Goal: Navigation & Orientation: Find specific page/section

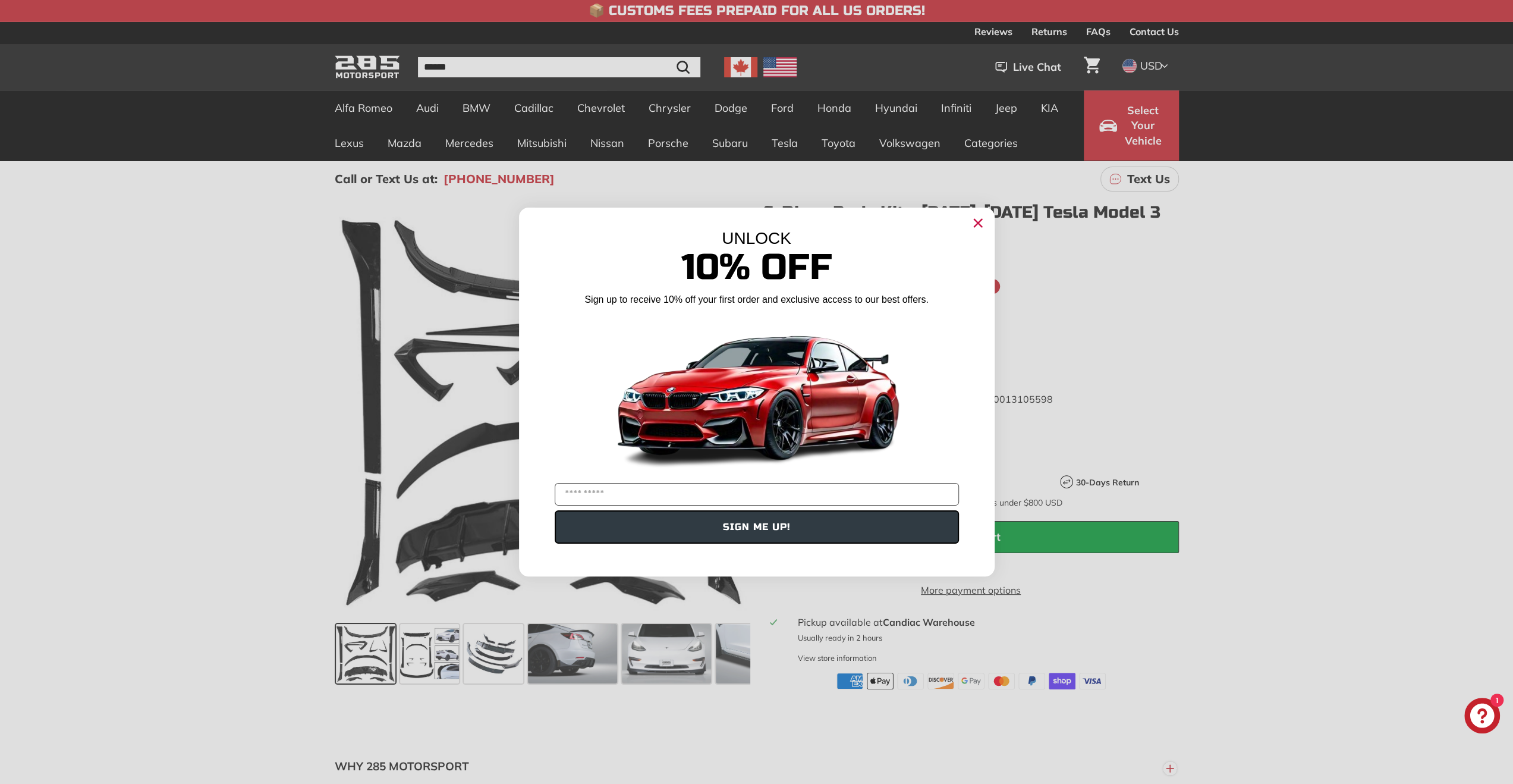
click at [979, 227] on circle "Close dialog" at bounding box center [977, 223] width 18 height 18
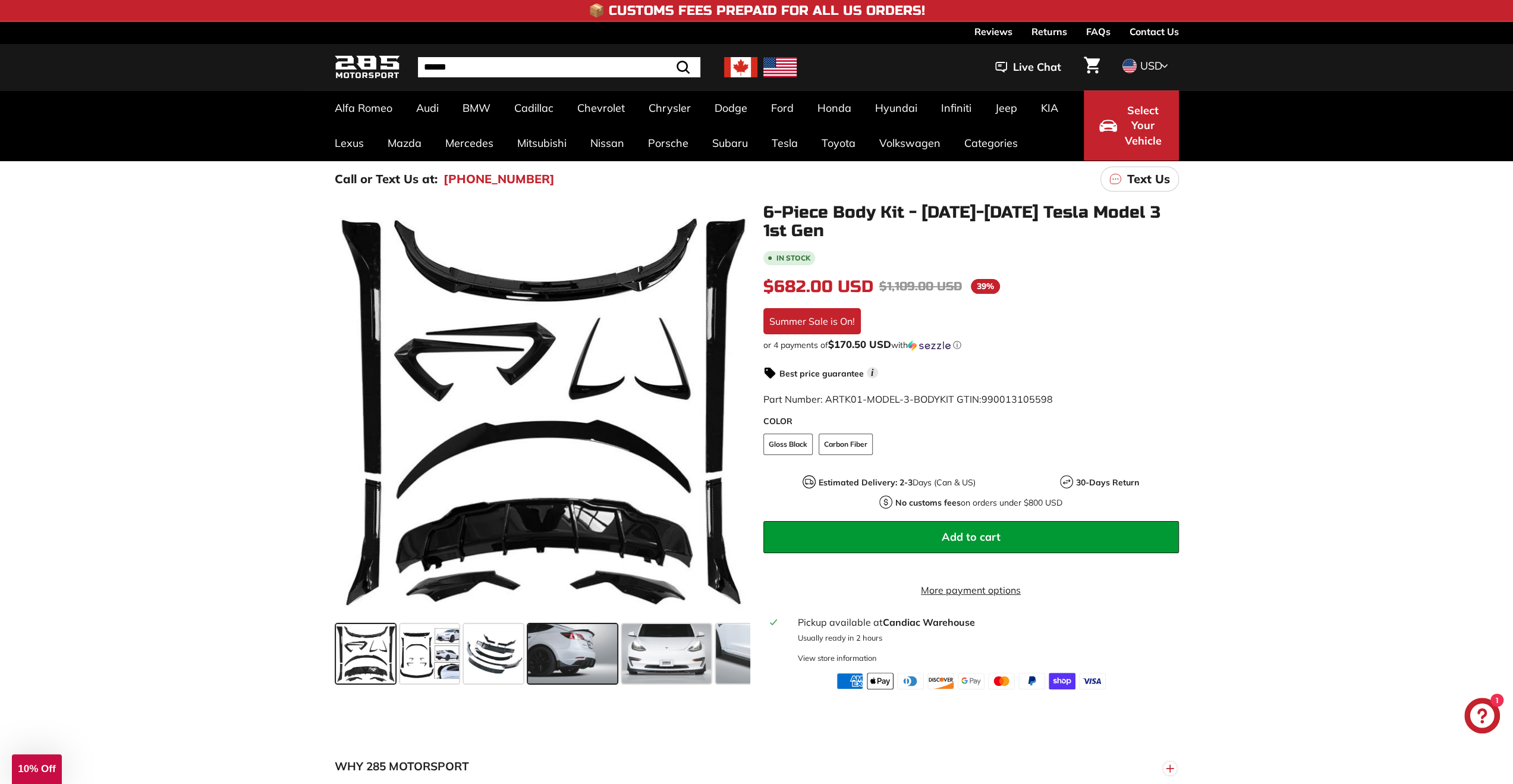
click at [554, 667] on span at bounding box center [572, 653] width 89 height 59
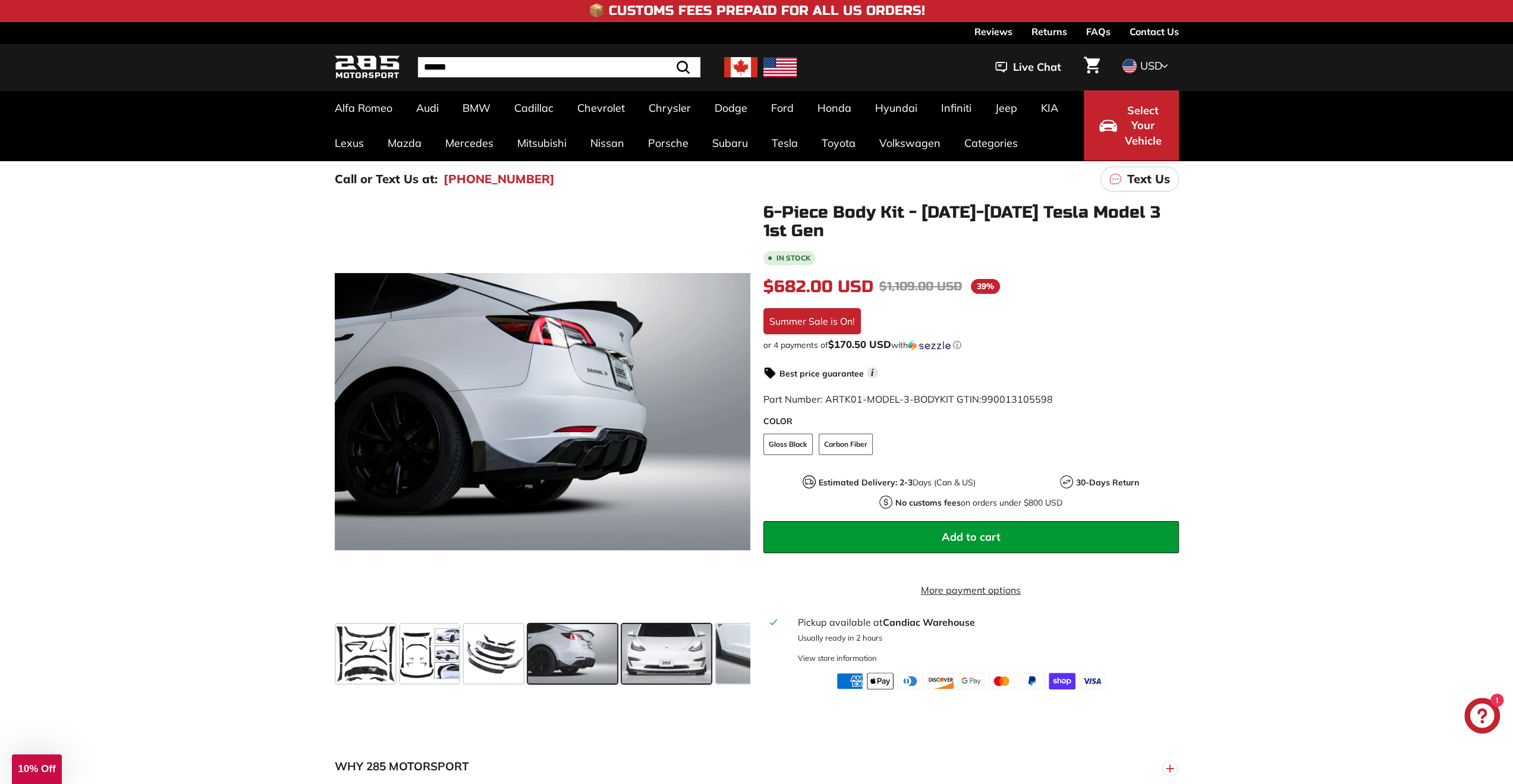
click at [633, 658] on span at bounding box center [666, 653] width 89 height 59
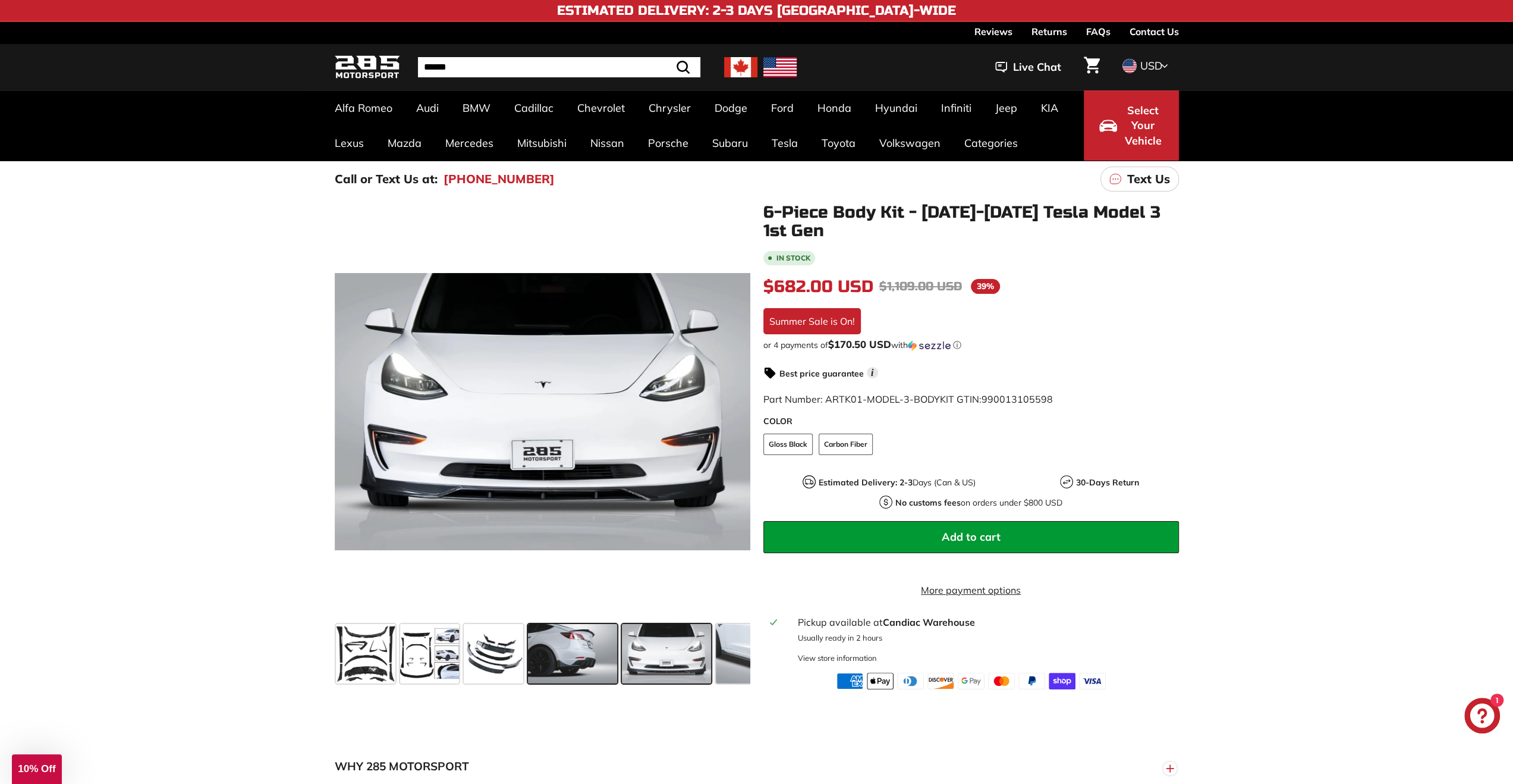
click at [557, 648] on span at bounding box center [572, 653] width 89 height 59
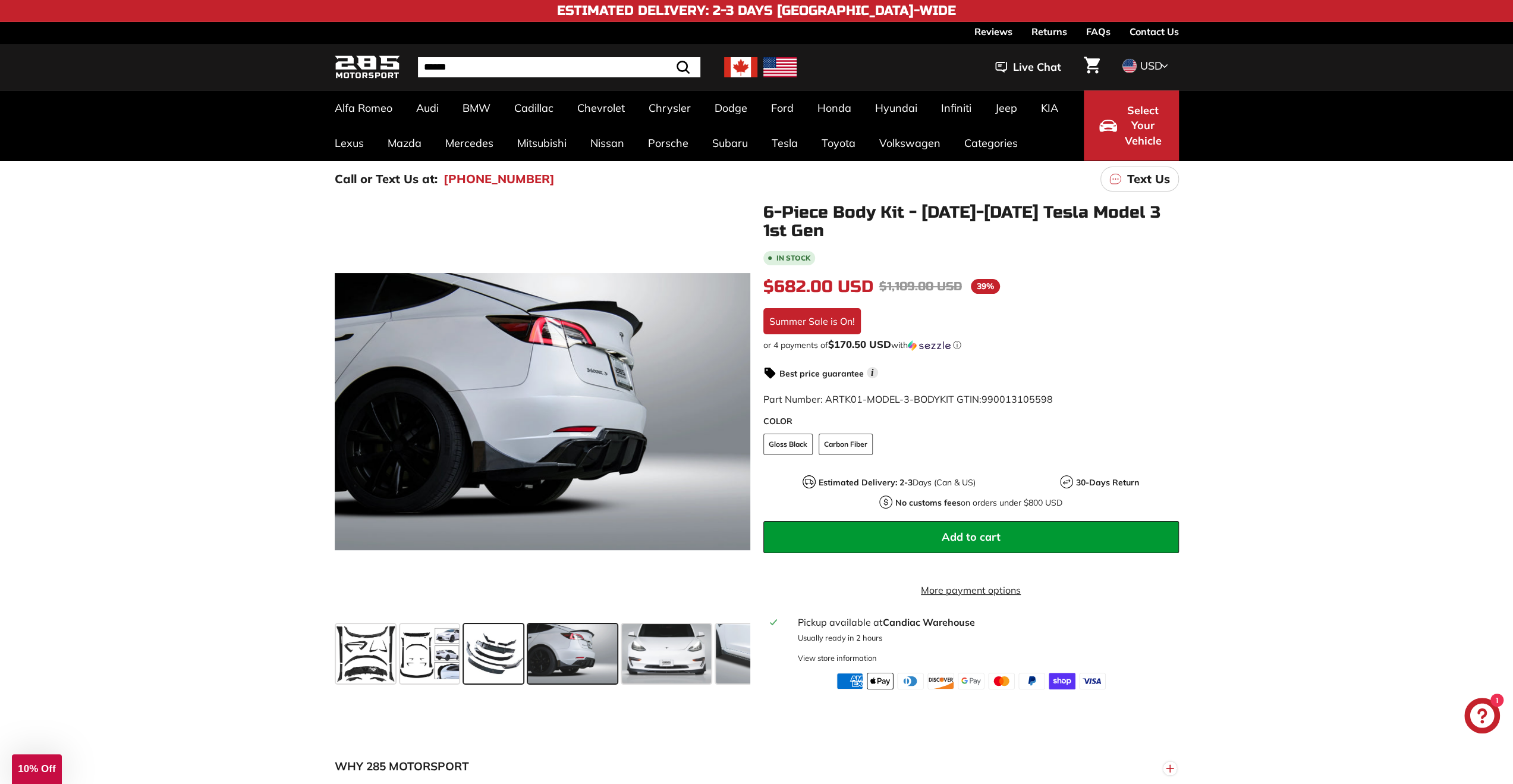
click at [465, 651] on span at bounding box center [493, 653] width 59 height 59
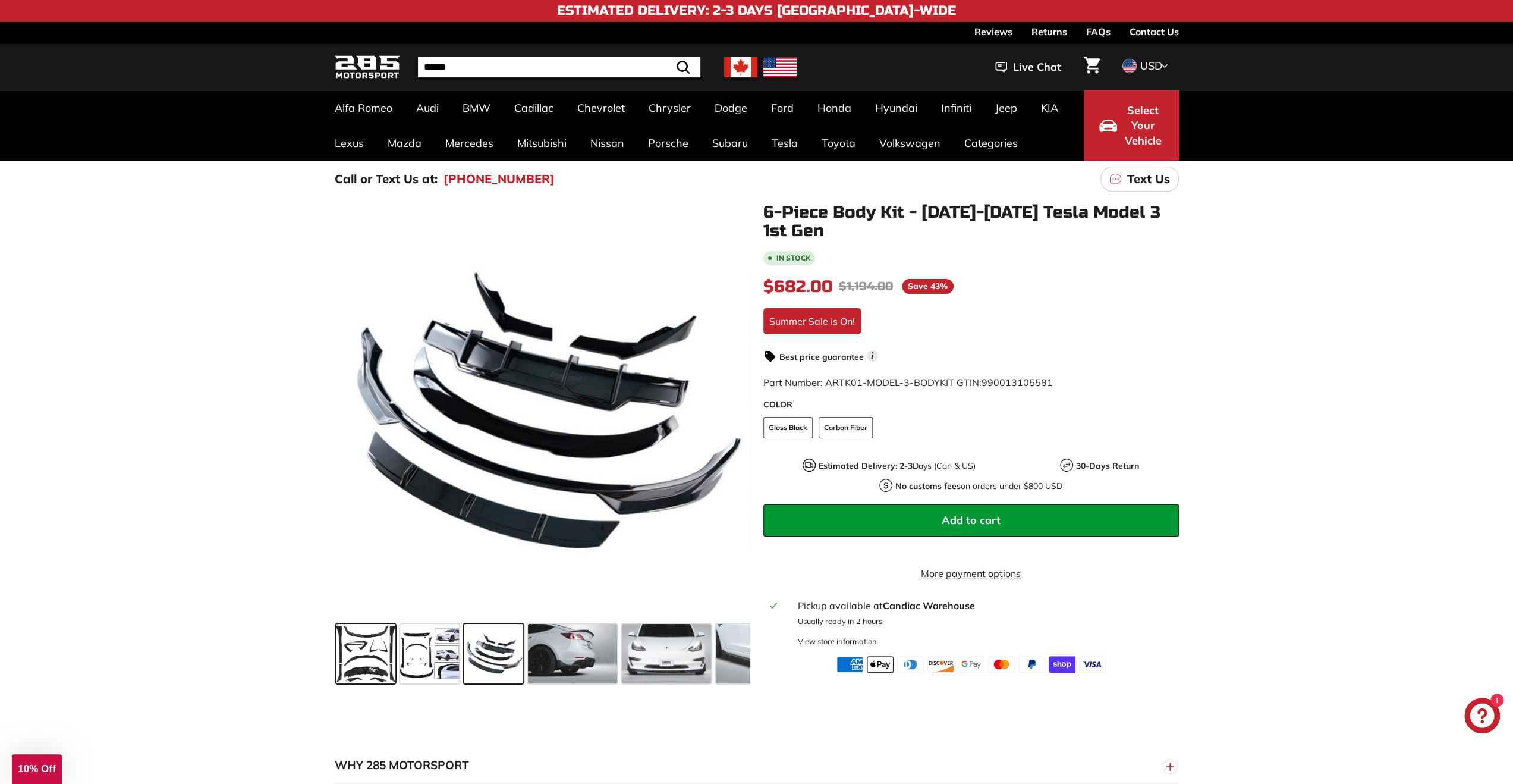
click at [355, 654] on span at bounding box center [365, 653] width 59 height 59
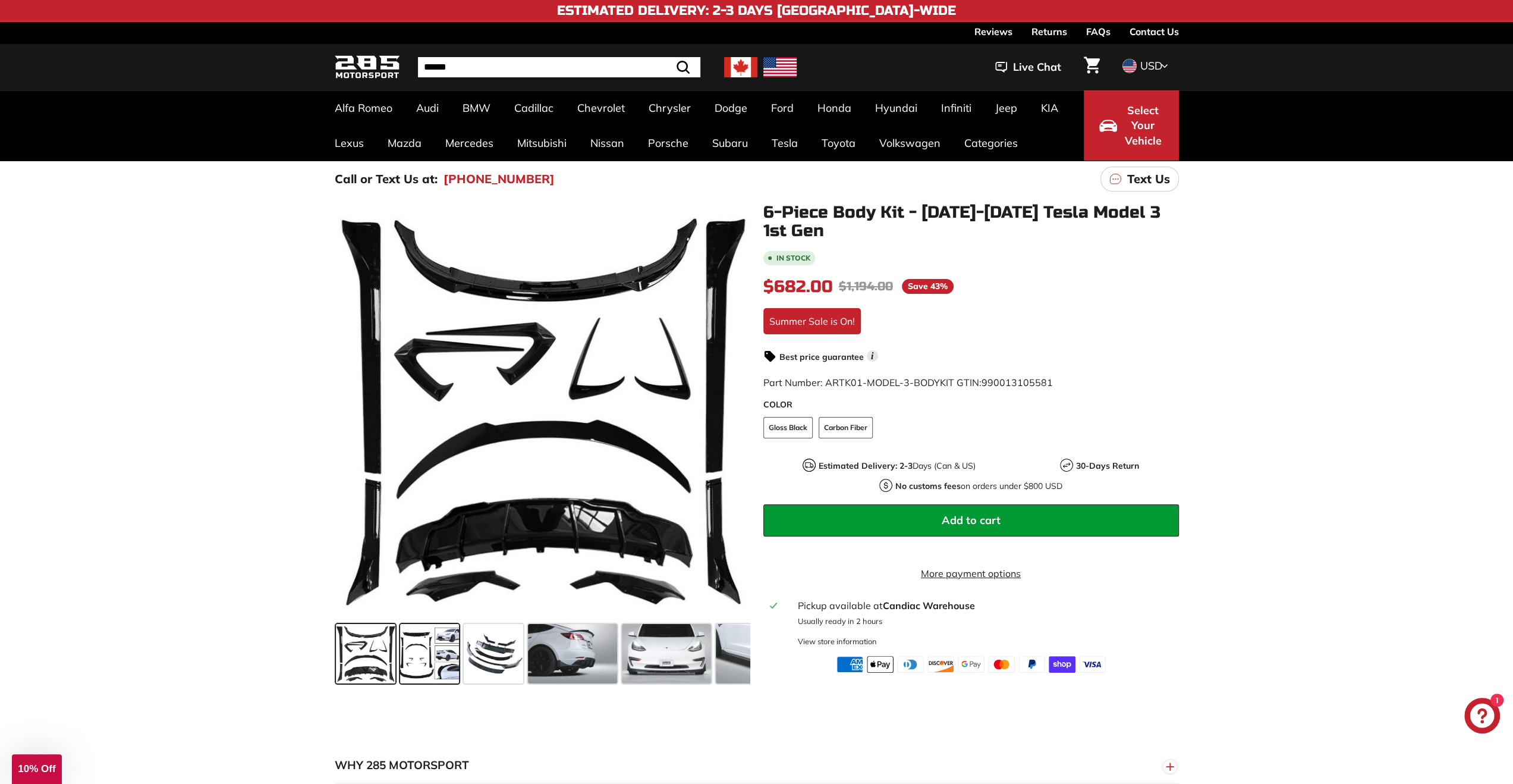
click at [417, 643] on span at bounding box center [430, 653] width 59 height 59
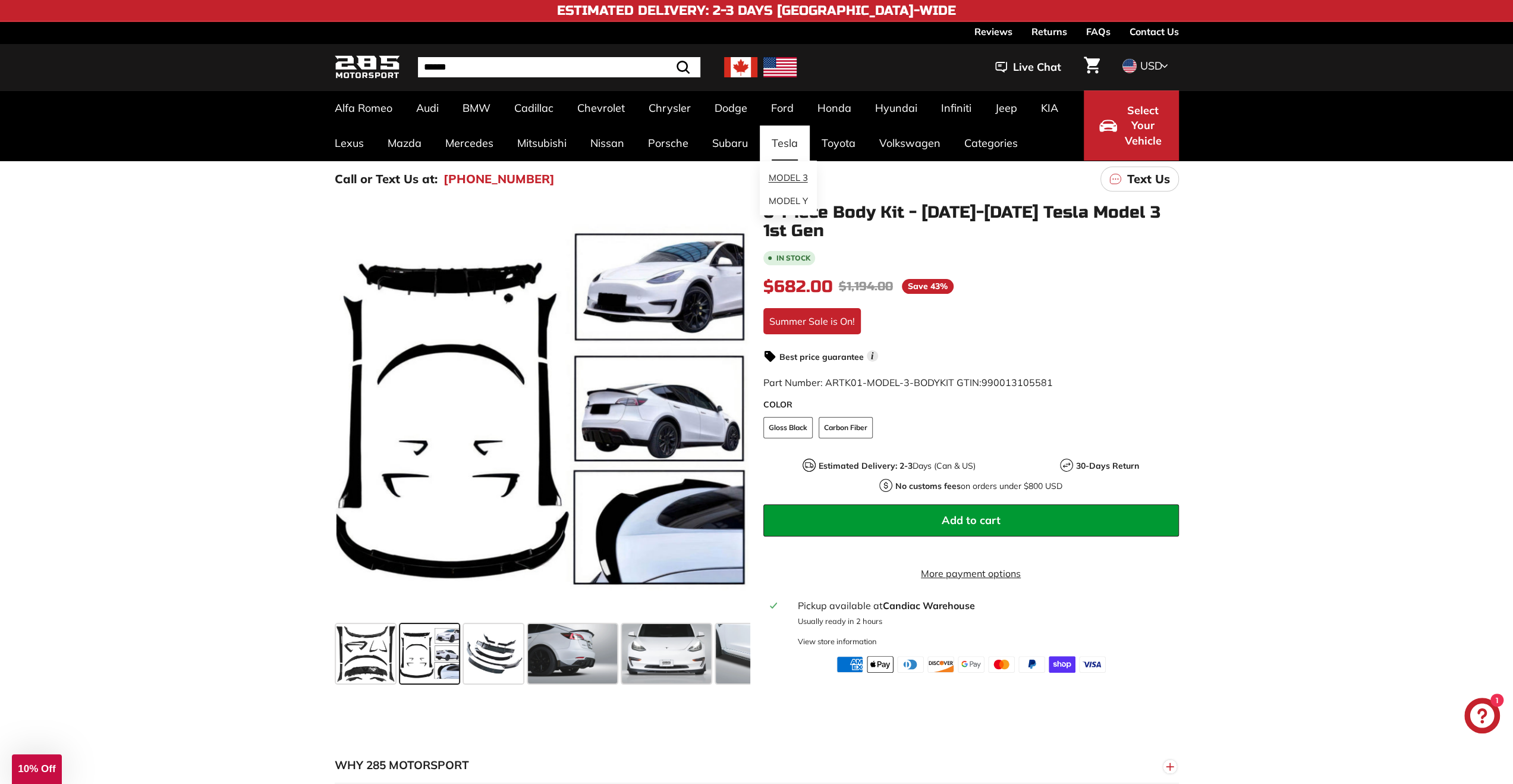
click at [786, 176] on link "MODEL 3" at bounding box center [788, 178] width 57 height 23
